Goal: Transaction & Acquisition: Purchase product/service

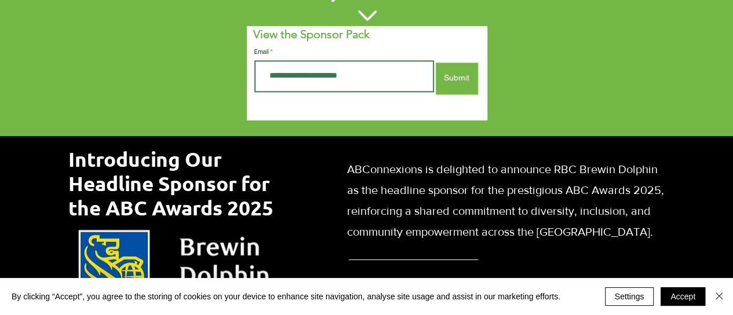
scroll to position [841, 0]
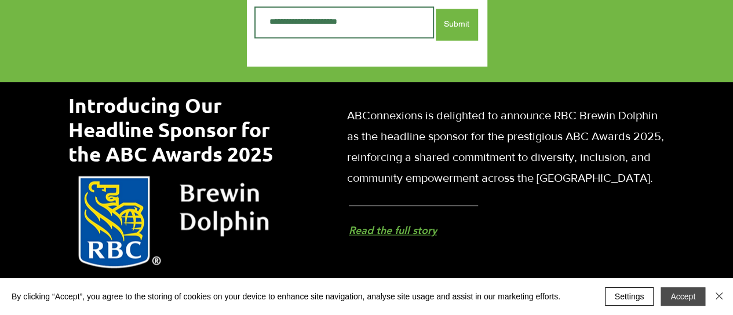
click at [681, 293] on button "Accept" at bounding box center [683, 296] width 45 height 19
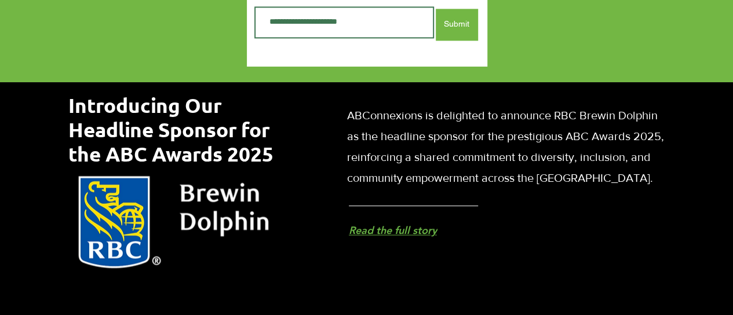
scroll to position [566, 0]
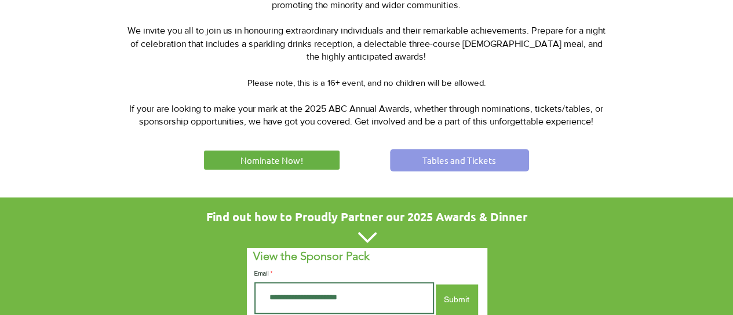
click at [480, 160] on span "Tables and Tickets" at bounding box center [459, 160] width 74 height 12
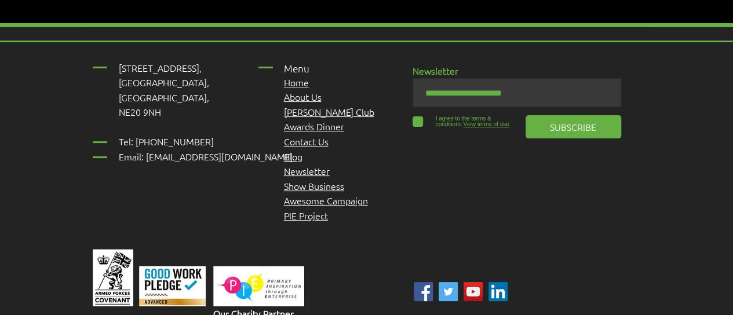
scroll to position [2286, 0]
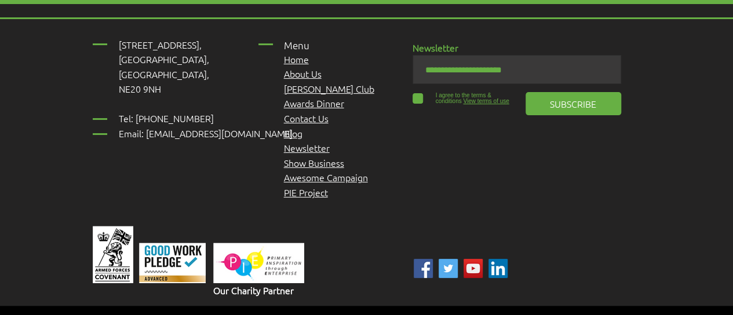
click at [308, 82] on span "[PERSON_NAME] Club" at bounding box center [329, 88] width 90 height 13
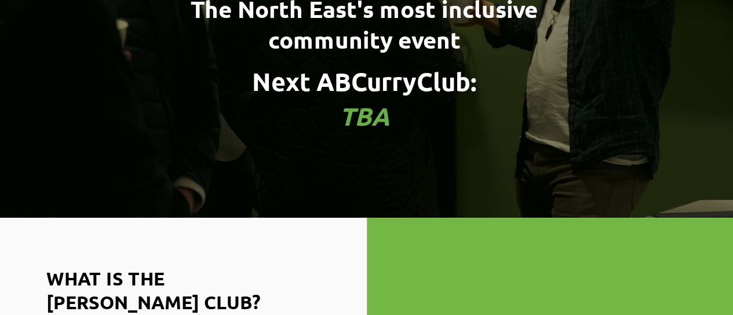
scroll to position [643, 0]
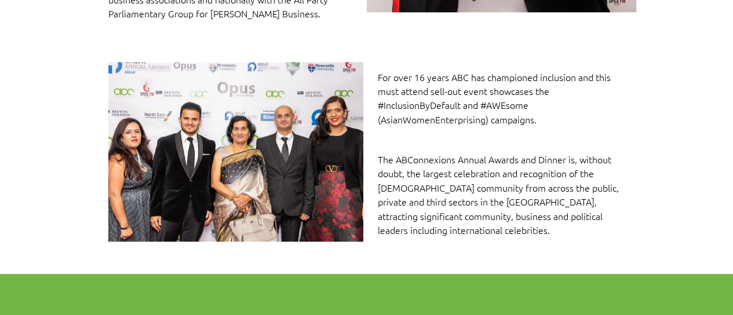
scroll to position [1103, 0]
